Goal: Check status: Check status

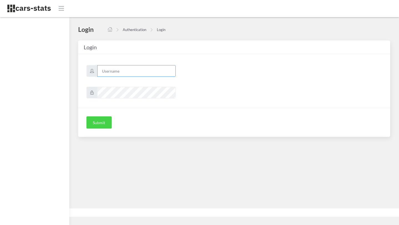
type input "jd@dgmedia.com.ua"
click at [96, 122] on button "Submit" at bounding box center [98, 122] width 25 height 12
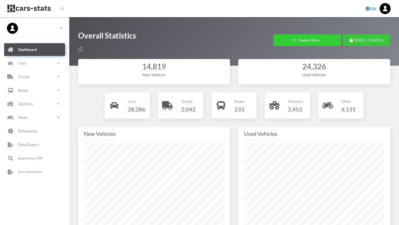
click at [369, 39] on span "[DATE] - [DATE]" at bounding box center [367, 40] width 26 height 4
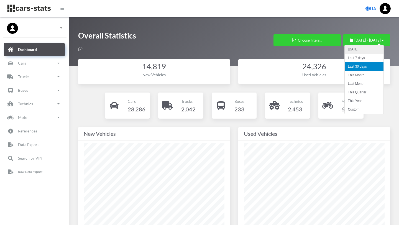
click at [362, 49] on li "[DATE]" at bounding box center [364, 49] width 39 height 9
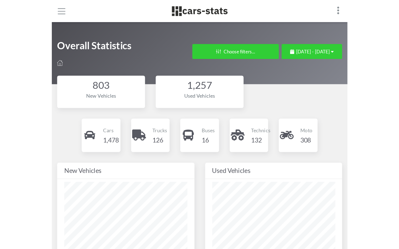
scroll to position [83, 155]
